Goal: Register for event/course

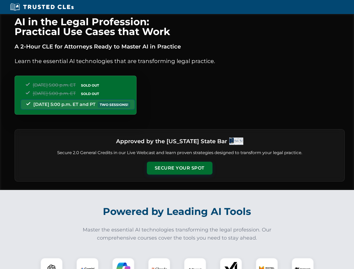
click at [180, 168] on button "Secure Your Spot" at bounding box center [180, 168] width 66 height 13
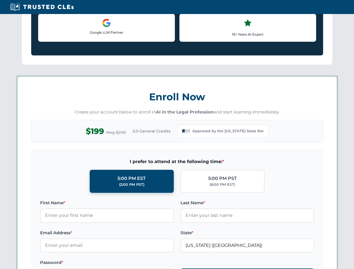
click at [88, 264] on label "Password *" at bounding box center [107, 262] width 134 height 7
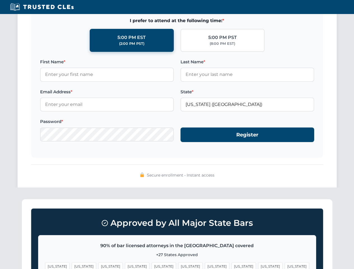
click at [178, 264] on span "[US_STATE]" at bounding box center [190, 267] width 24 height 8
click at [205, 264] on span "[US_STATE]" at bounding box center [217, 267] width 24 height 8
click at [258, 264] on span "[US_STATE]" at bounding box center [270, 267] width 24 height 8
